Goal: Information Seeking & Learning: Learn about a topic

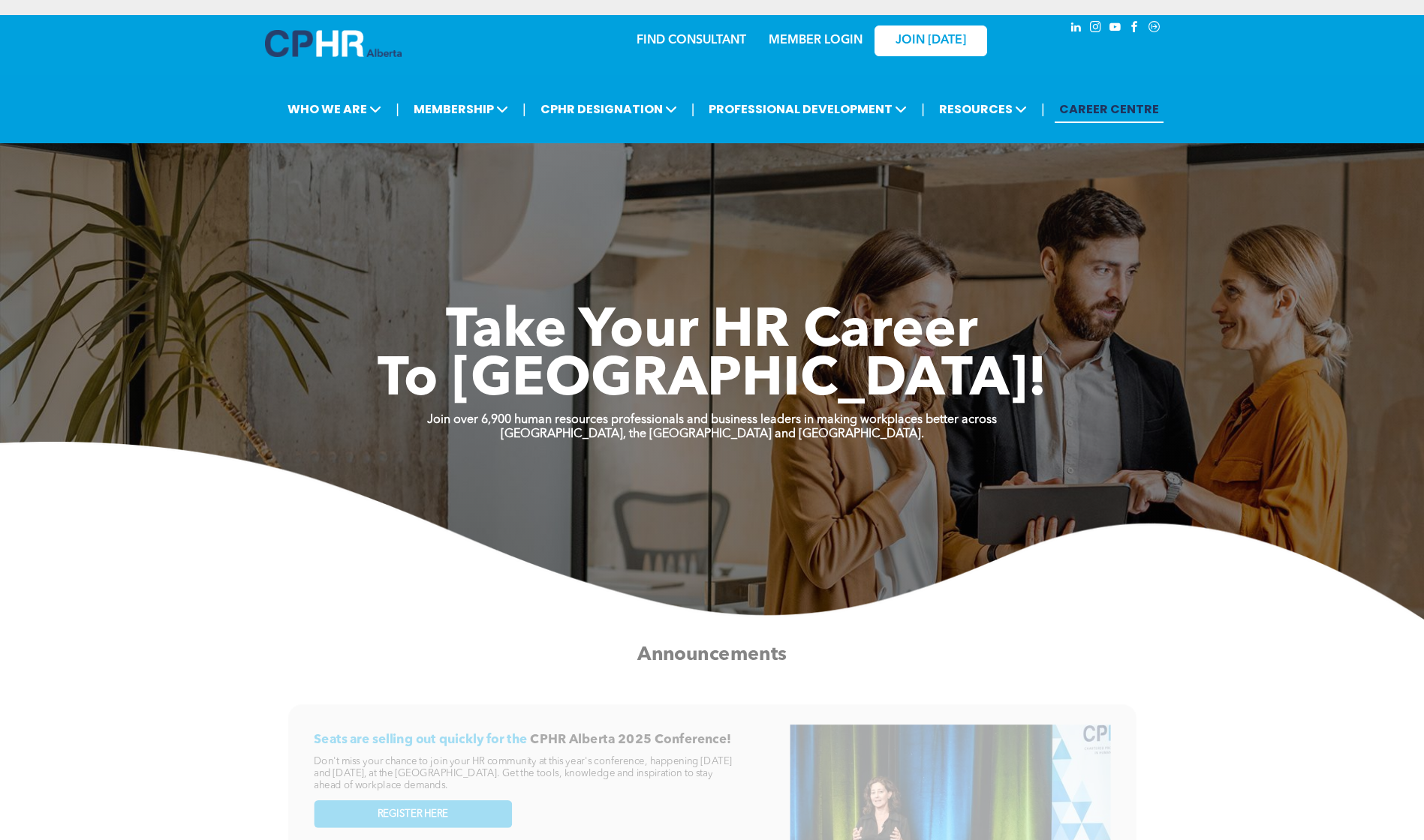
click at [796, 39] on link "MEMBER LOGIN" at bounding box center [816, 41] width 94 height 12
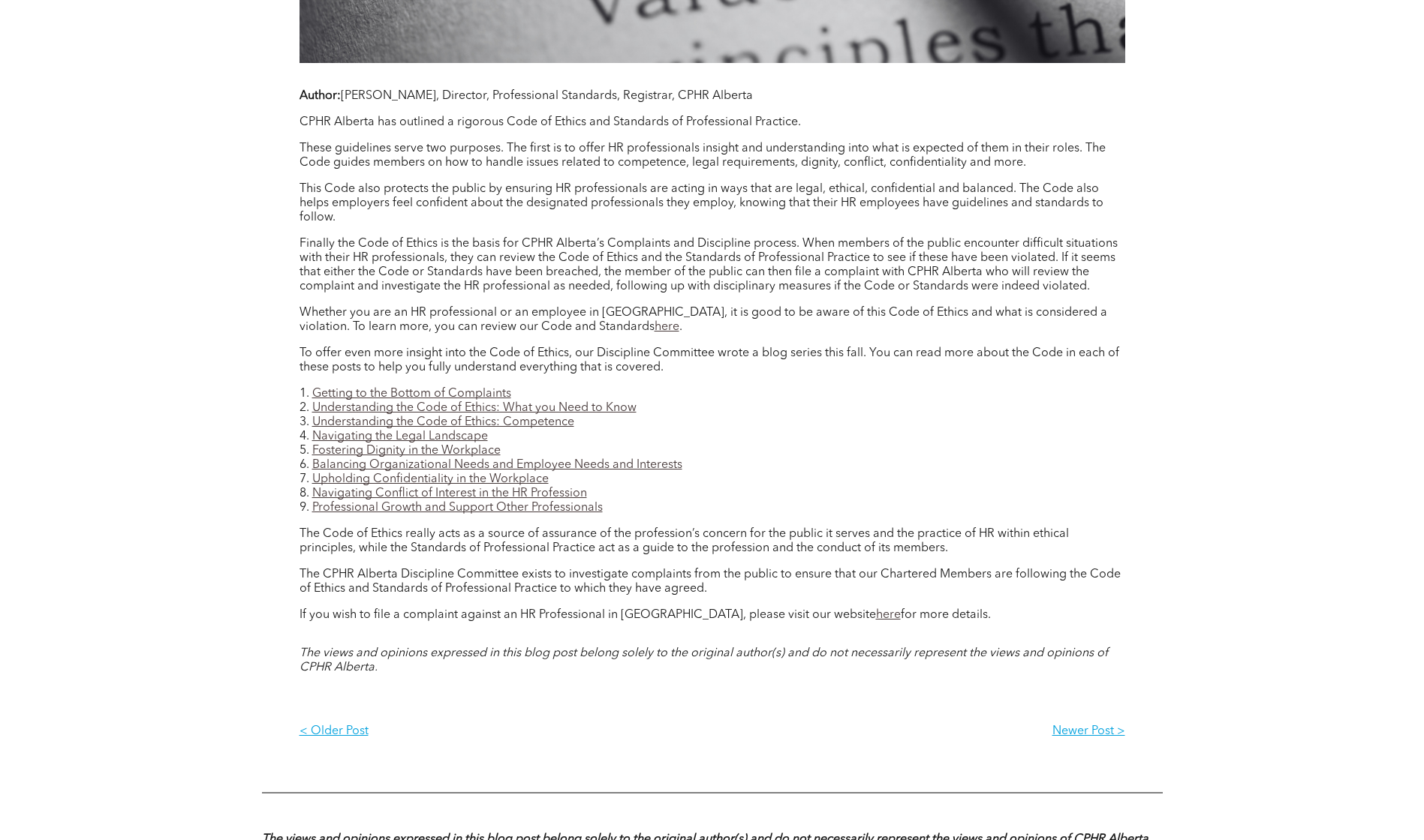
scroll to position [1276, 0]
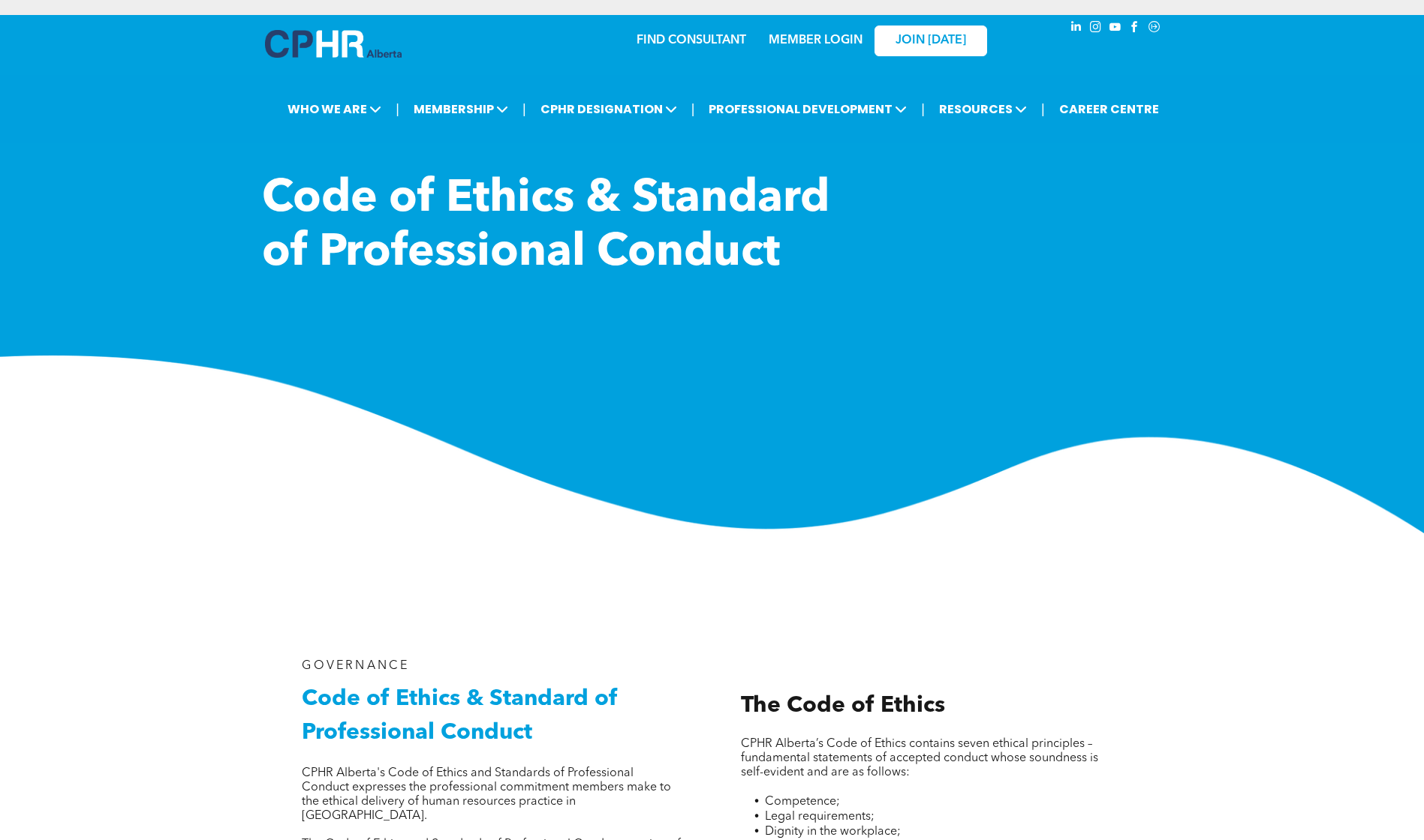
scroll to position [348, 0]
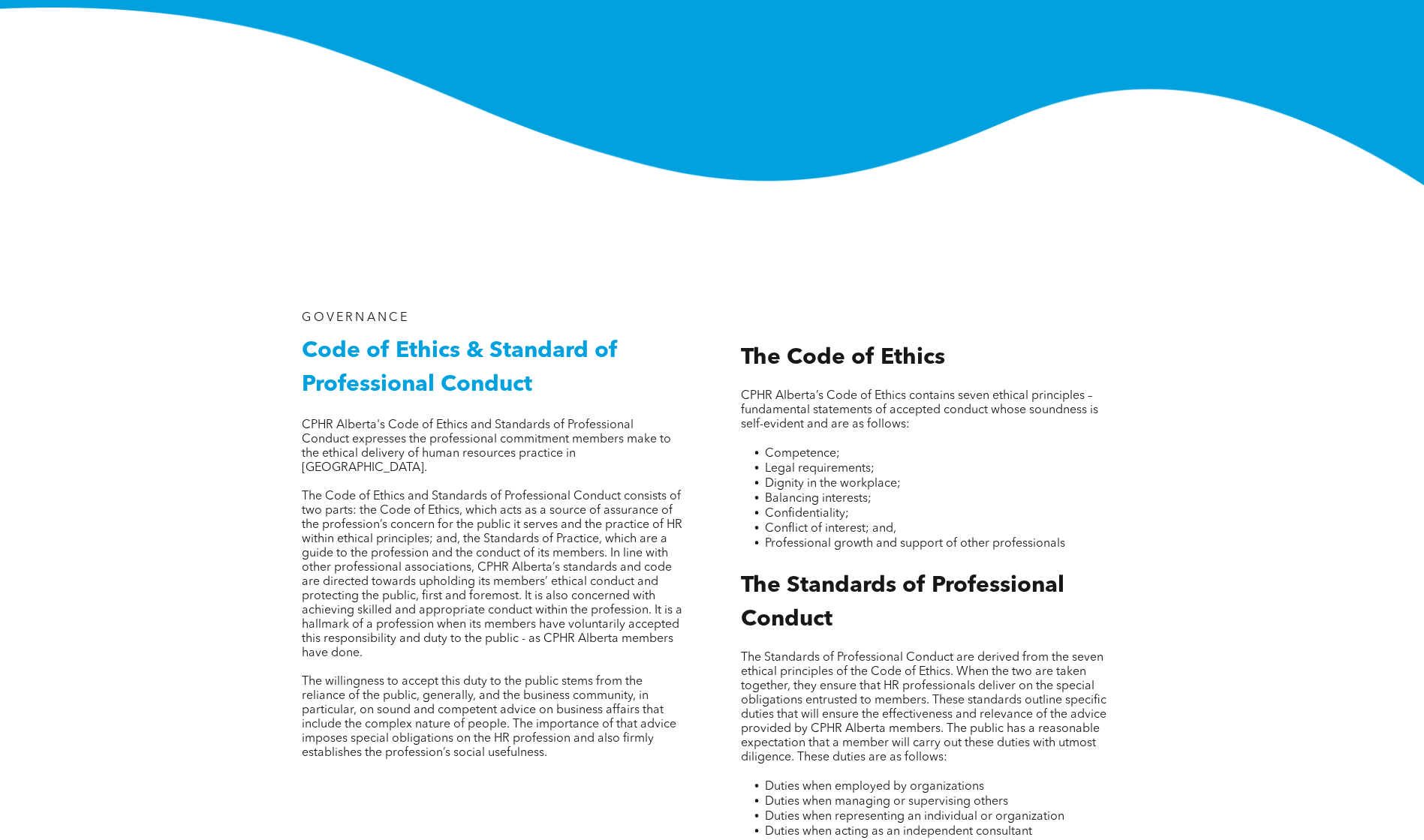
click at [576, 475] on p at bounding box center [493, 482] width 382 height 14
click at [529, 500] on span "The Code of Ethics and Standards of Professional Conduct consists of two parts:…" at bounding box center [493, 575] width 381 height 168
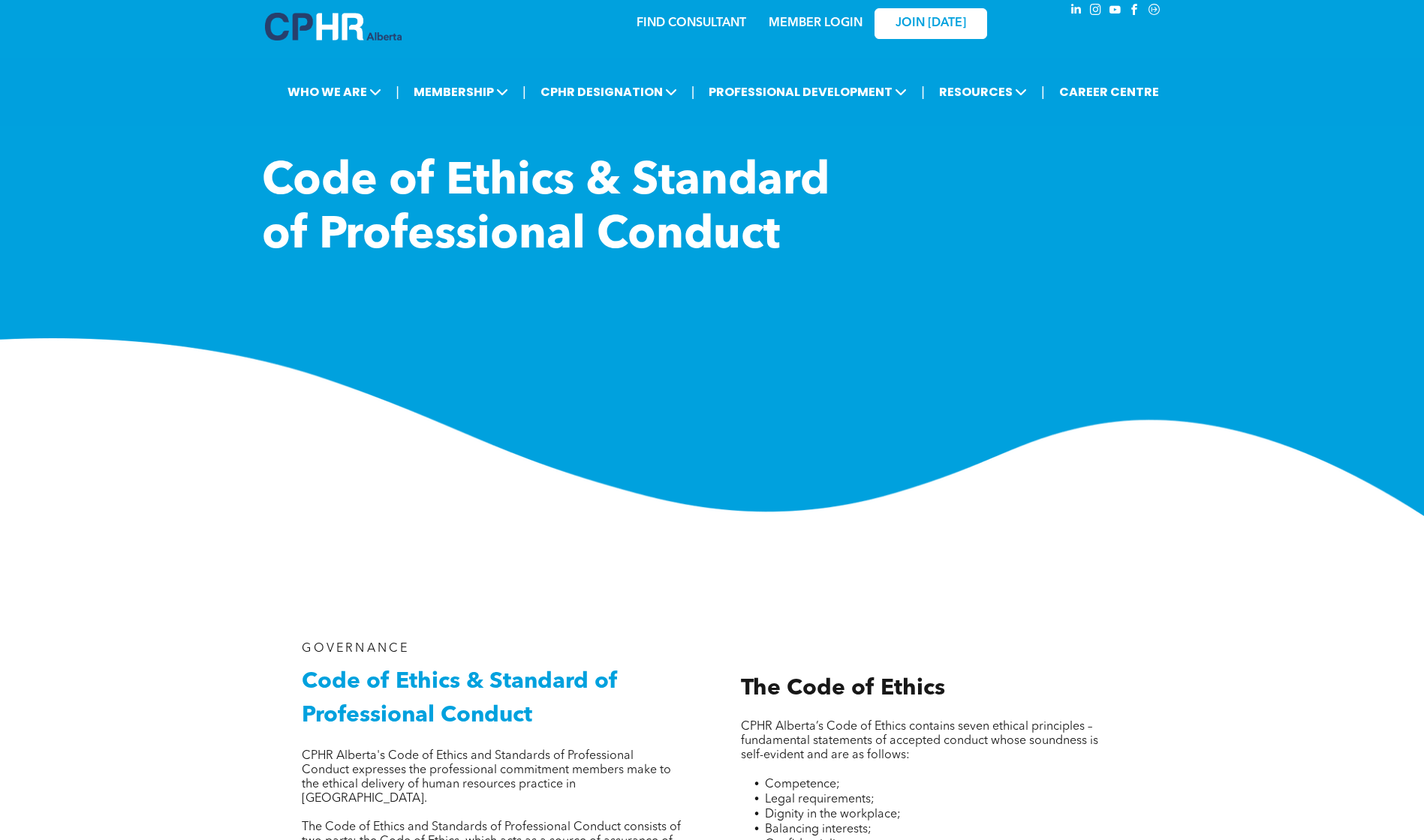
scroll to position [0, 0]
